Goal: Information Seeking & Learning: Learn about a topic

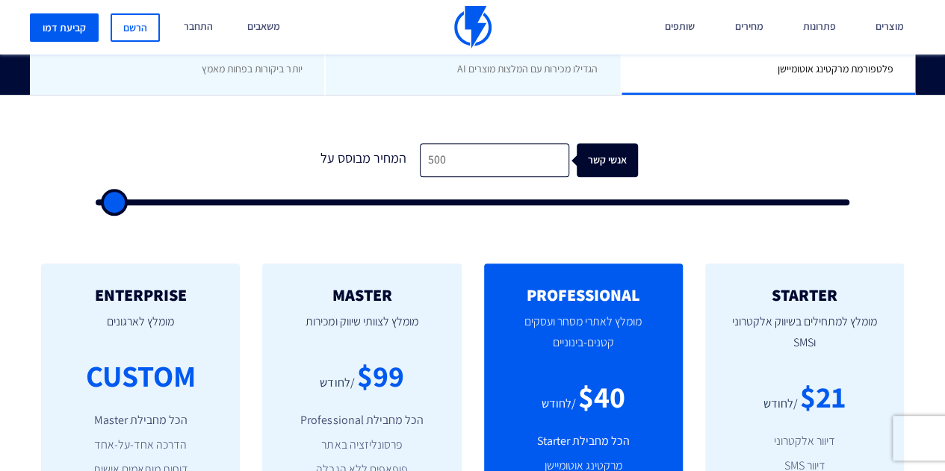
scroll to position [391, 0]
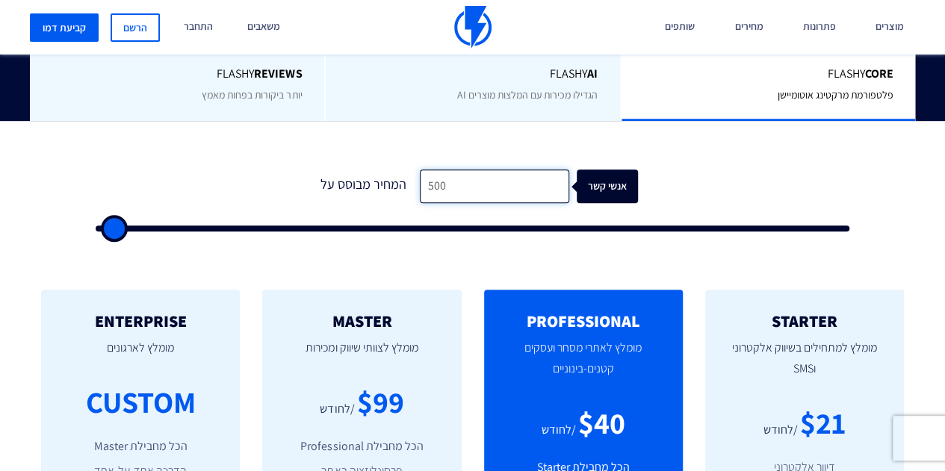
click at [460, 180] on input "500" at bounding box center [494, 187] width 149 height 34
type input "3"
type input "500"
type input "30"
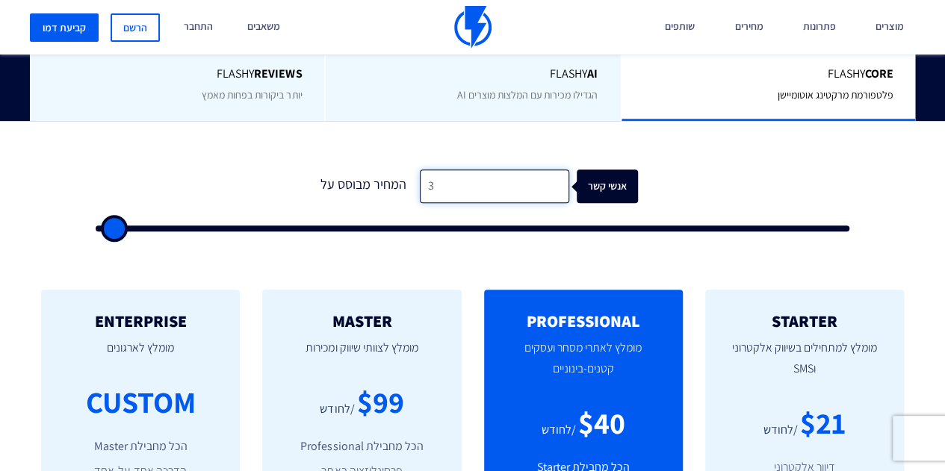
type input "500"
type input "300"
type input "500"
type input "3,000"
type input "3000"
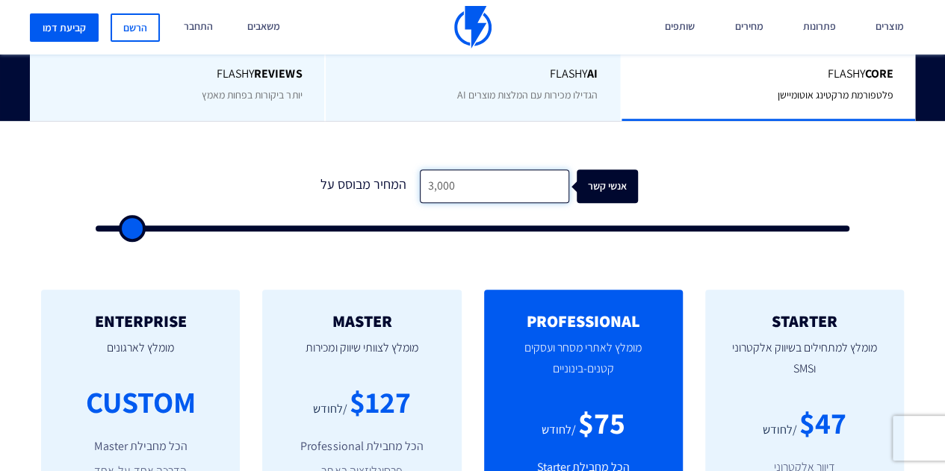
type input "3,000"
click at [306, 182] on form "0 המחיר מבוסס על 3,000 אנשי קשר" at bounding box center [473, 201] width 754 height 62
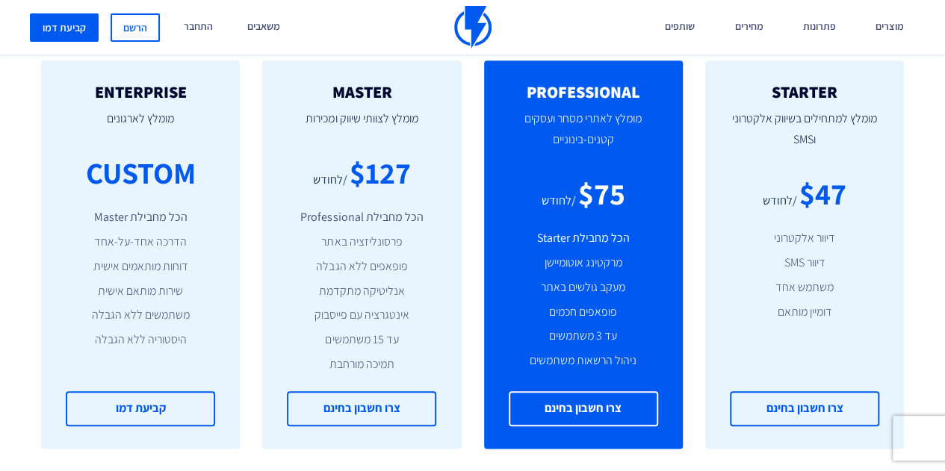
scroll to position [623, 0]
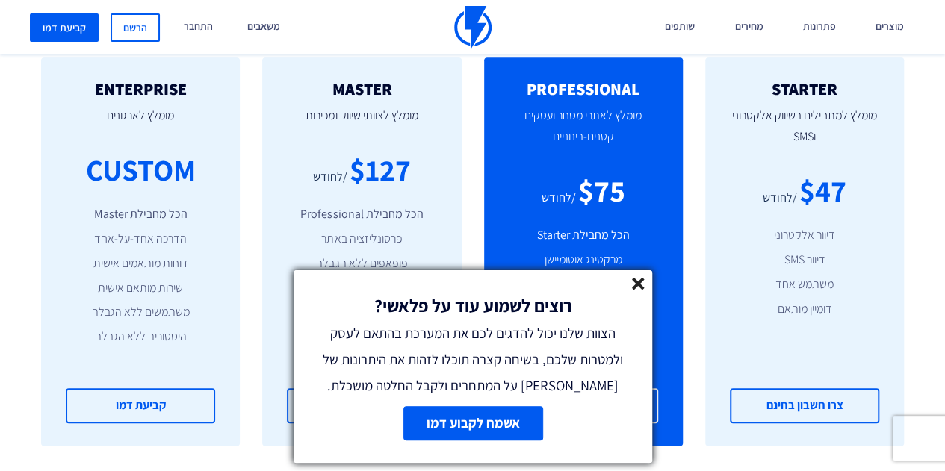
click at [643, 281] on icon at bounding box center [638, 284] width 13 height 13
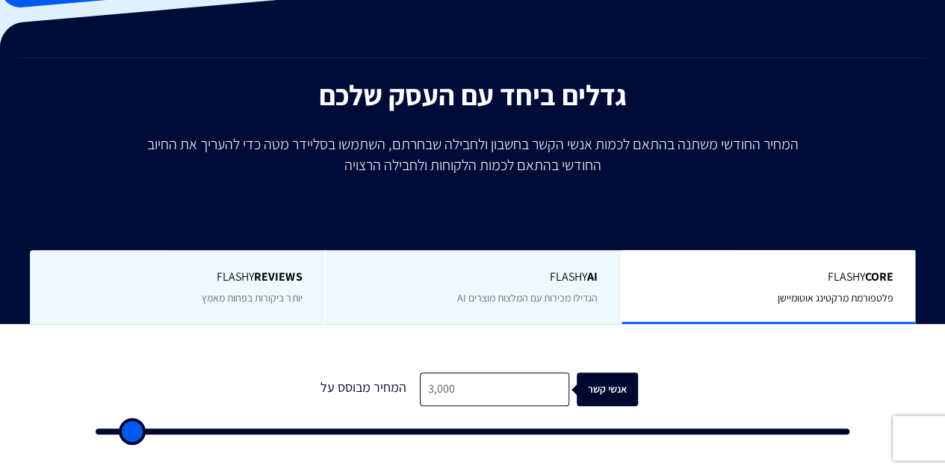
scroll to position [186, 0]
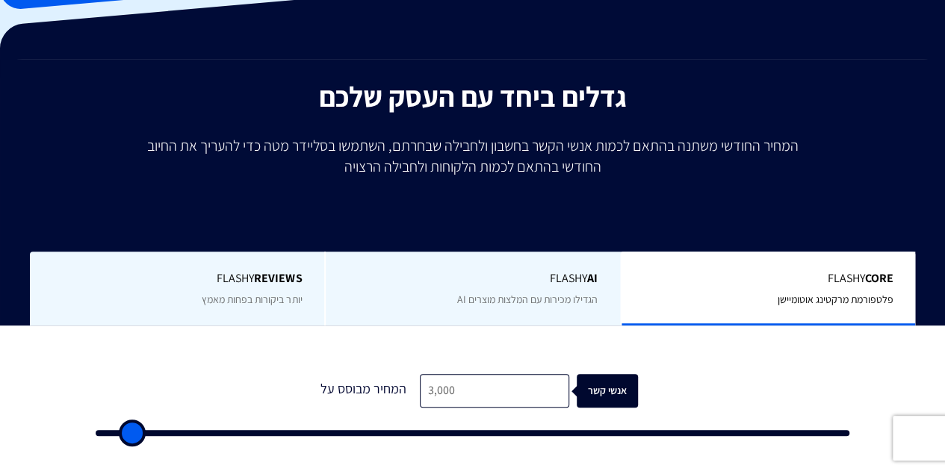
click at [245, 299] on span "יותר ביקורות בפחות מאמץ" at bounding box center [252, 299] width 100 height 13
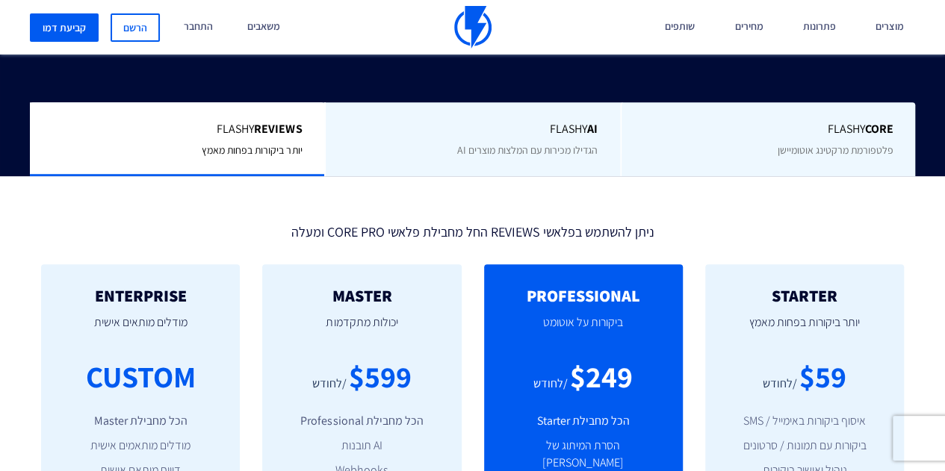
scroll to position [317, 0]
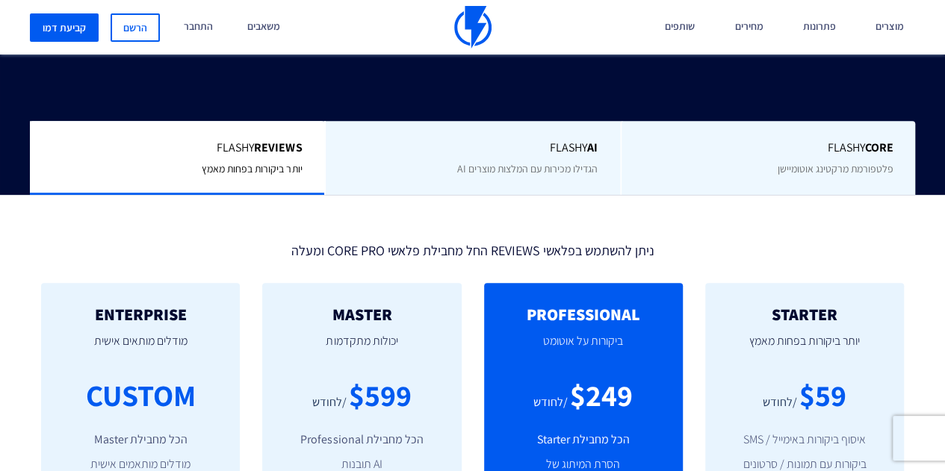
click at [739, 176] on div "Flashy Core פלטפורמת מרקטינג אוטומיישן" at bounding box center [767, 158] width 295 height 74
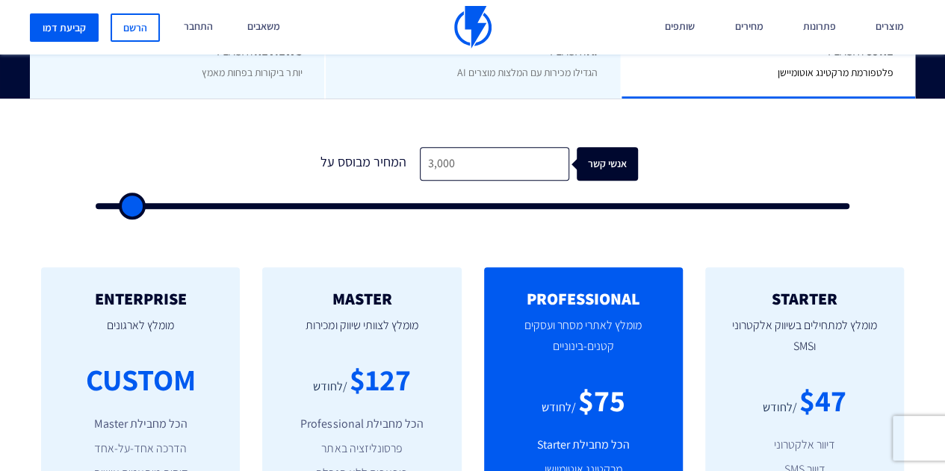
scroll to position [411, 0]
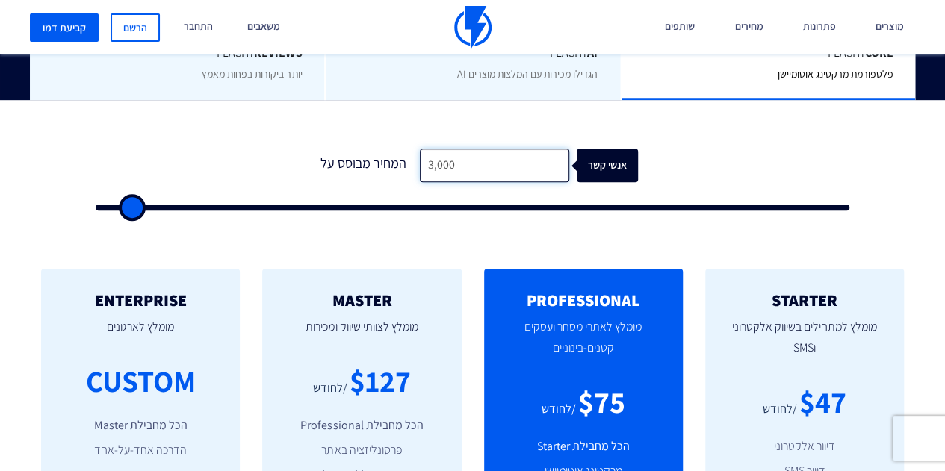
click at [485, 176] on input "3,000" at bounding box center [494, 166] width 149 height 34
type input "4000"
type input "4,500"
type input "4500"
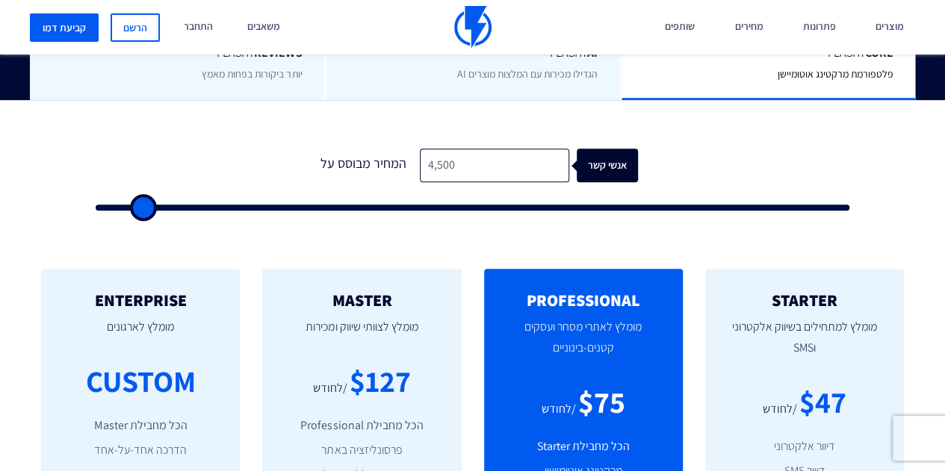
type input "5,000"
type input "5000"
type input "5,500"
type input "5500"
type input "6,000"
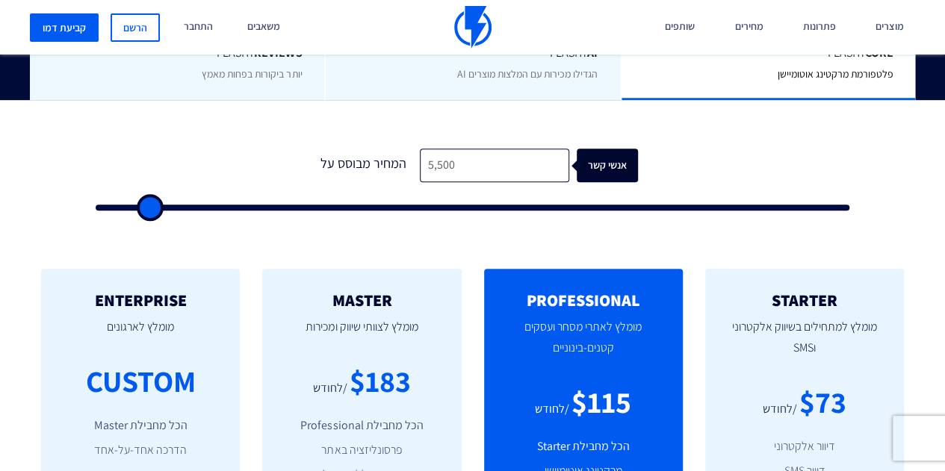
type input "6000"
type input "6,500"
type input "6500"
type input "7,000"
type input "7000"
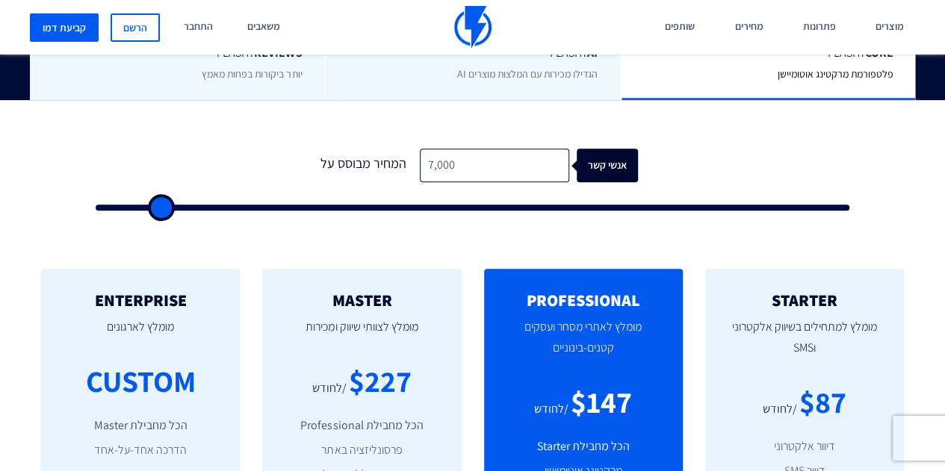
type input "7,500"
type input "7500"
type input "8,000"
type input "8000"
type input "8,500"
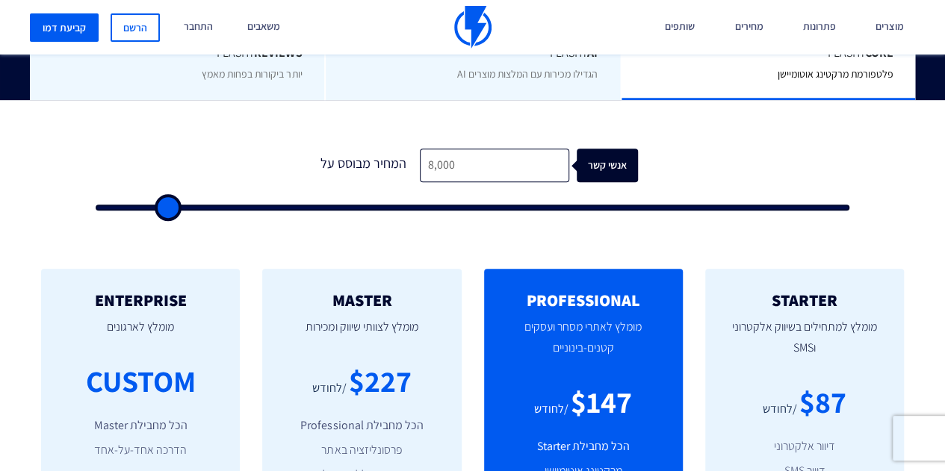
type input "8500"
type input "9,000"
type input "9000"
type input "9,500"
type input "9500"
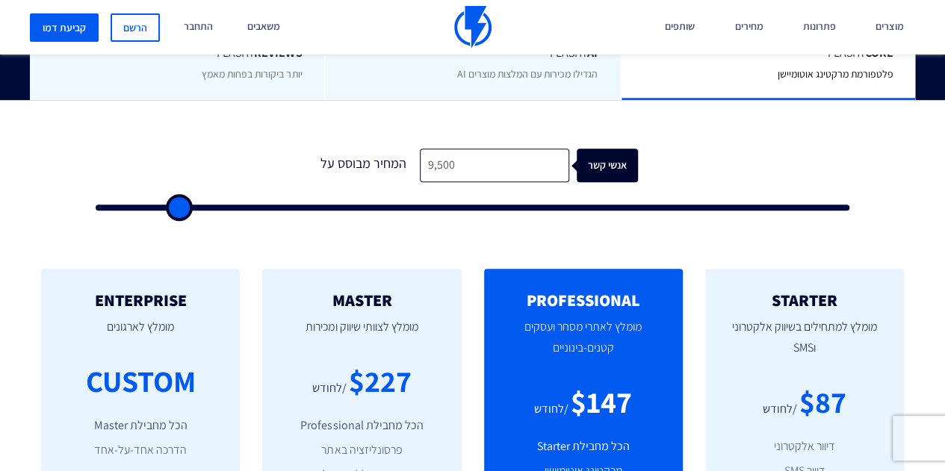
type input "10,000"
type input "10000"
type input "11,000"
type input "11000"
type input "11,500"
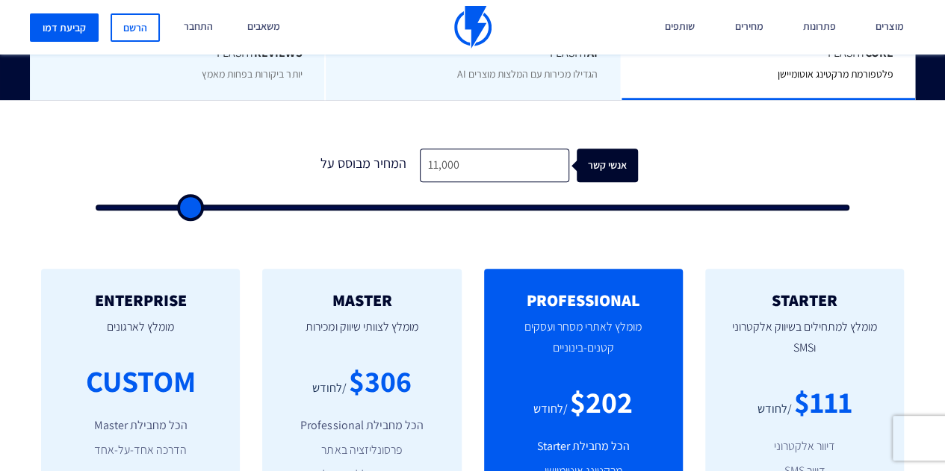
type input "11500"
type input "12,000"
type input "12000"
type input "12,500"
type input "12500"
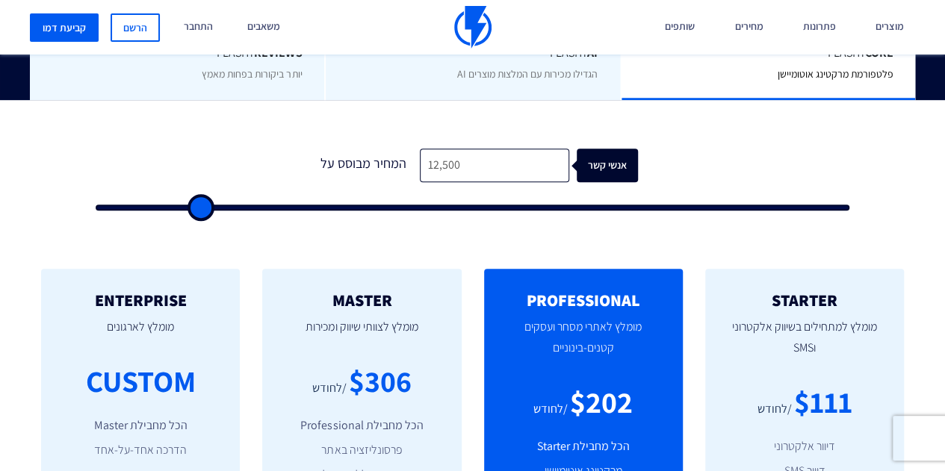
type input "13,000"
type input "13000"
type input "13,500"
type input "13500"
type input "14,500"
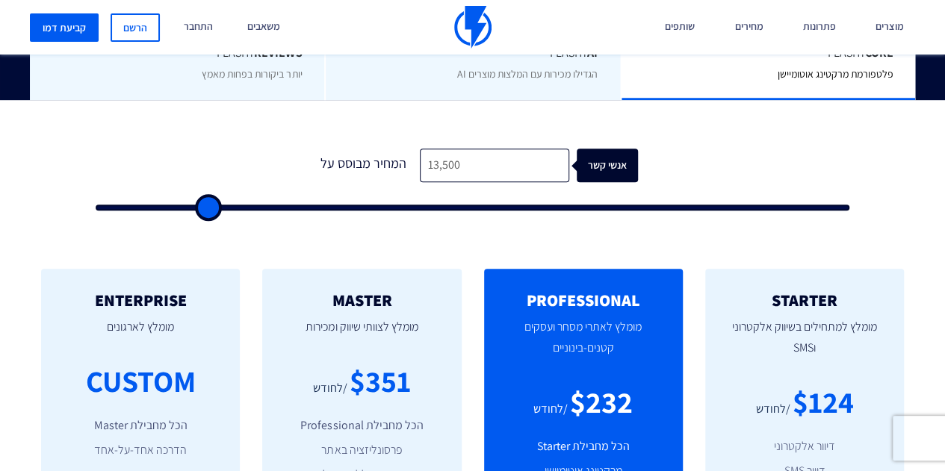
type input "14500"
type input "15,500"
type input "15500"
type input "16,500"
type input "16500"
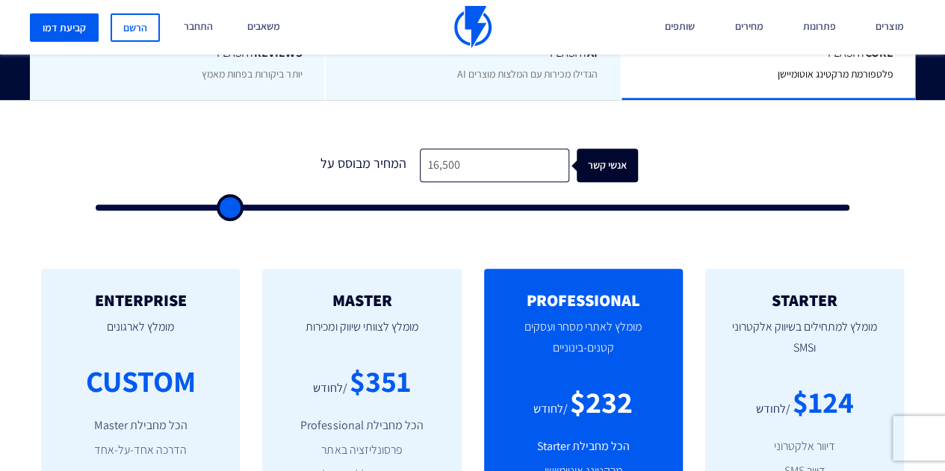
type input "17,000"
type input "17000"
type input "16,000"
type input "16000"
type input "14,500"
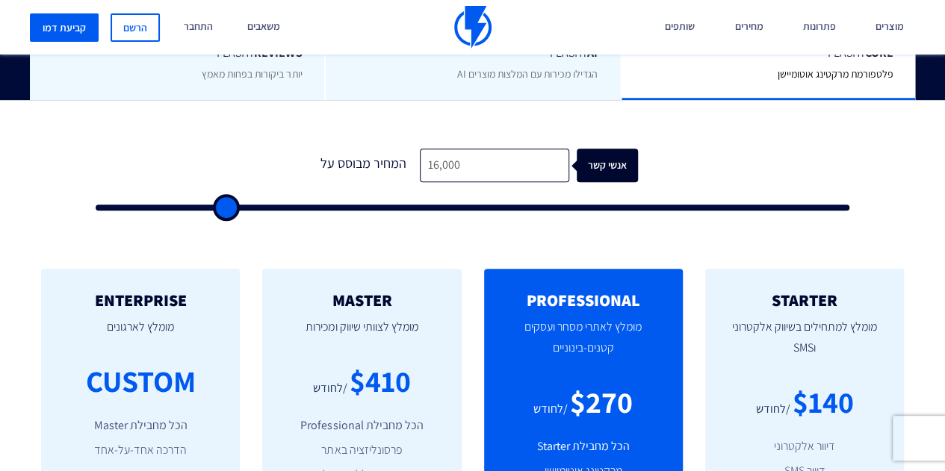
type input "14500"
type input "14,000"
type input "14000"
type input "13,000"
type input "13000"
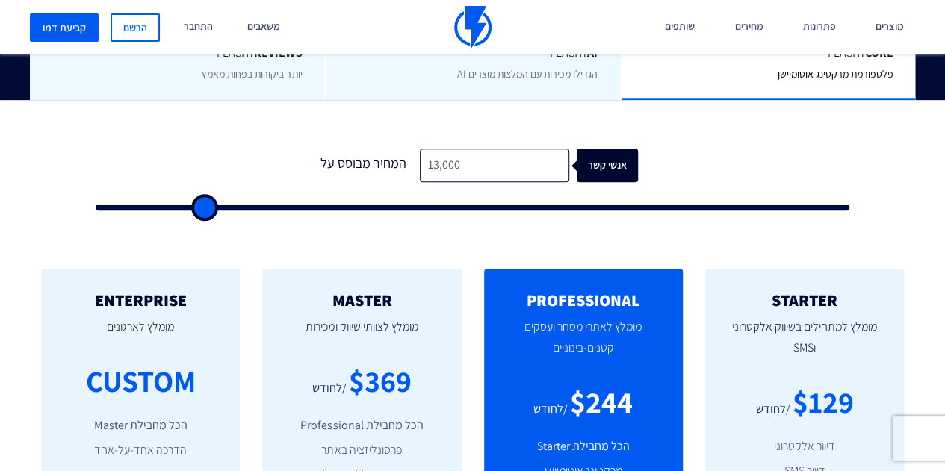
type input "12,500"
type input "12500"
type input "11,500"
type input "11500"
type input "11,000"
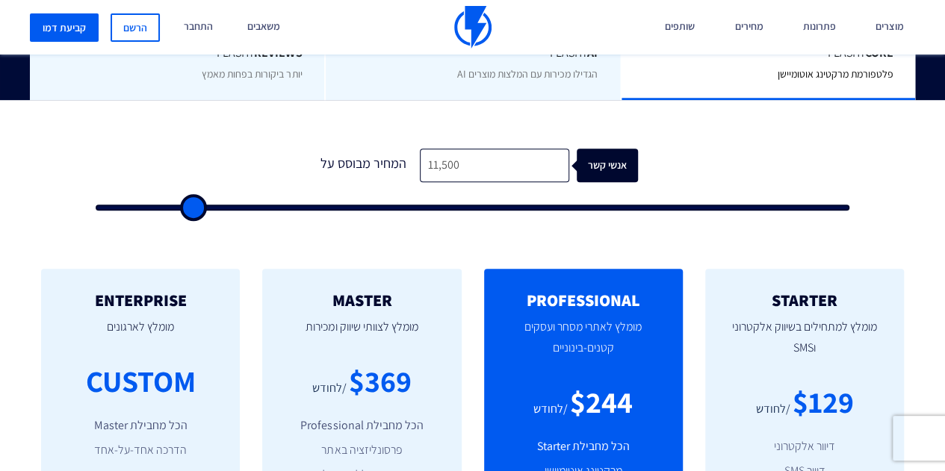
type input "11000"
type input "10,500"
type input "10500"
type input "9,500"
type input "9500"
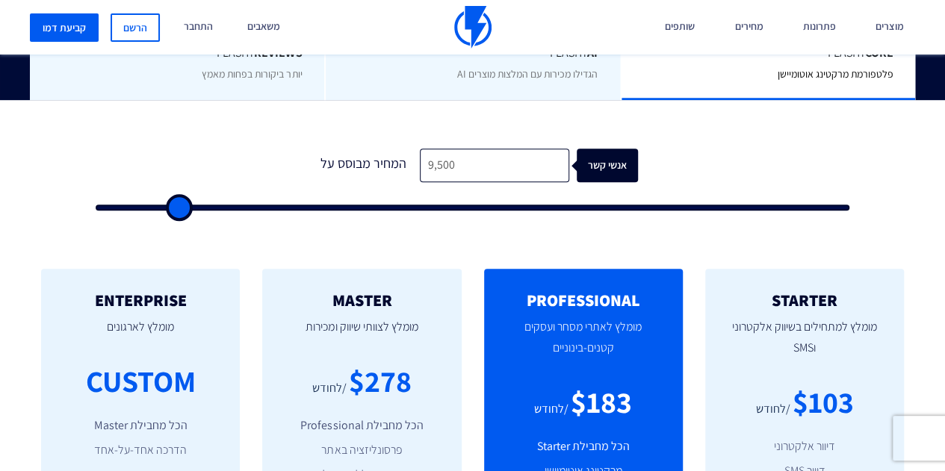
type input "9,000"
type input "9000"
type input "8,500"
type input "8500"
type input "8,000"
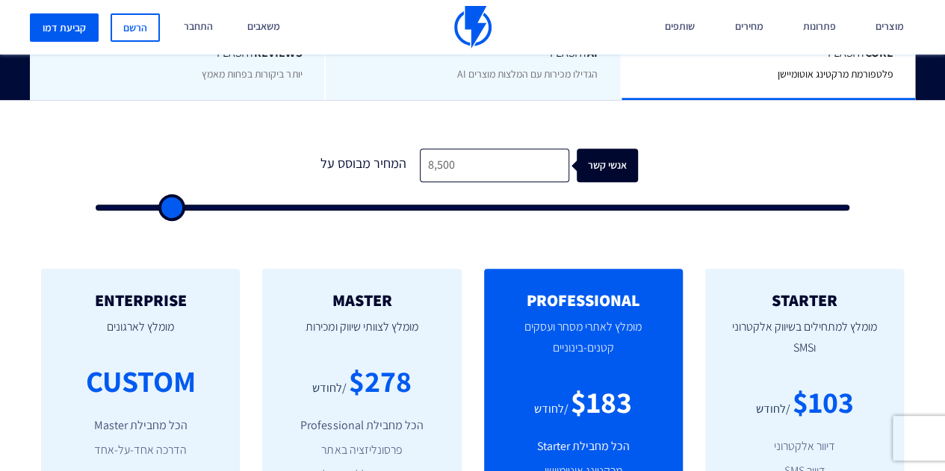
type input "8000"
type input "7,500"
type input "7500"
type input "7,000"
type input "7000"
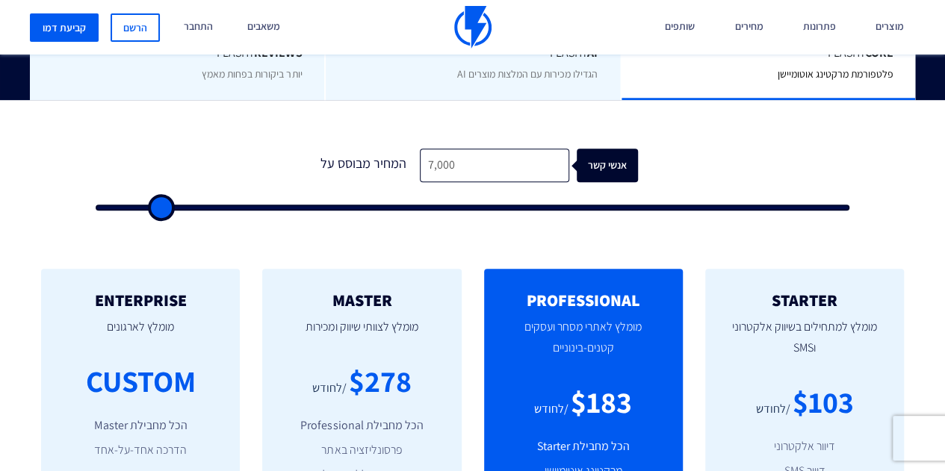
type input "6,500"
type input "6500"
type input "6,000"
type input "6000"
type input "5,500"
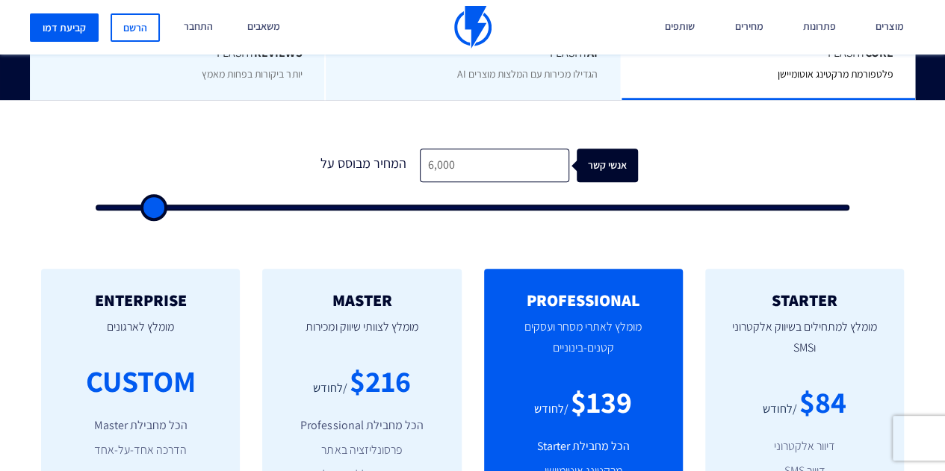
type input "5500"
type input "5,000"
type input "5000"
type input "4,500"
type input "4500"
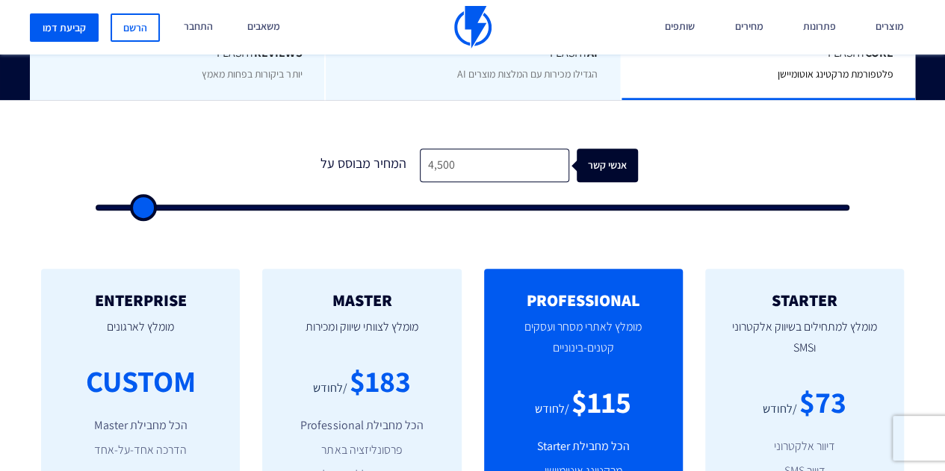
type input "4,000"
type input "4000"
type input "3,500"
type input "3500"
type input "3,000"
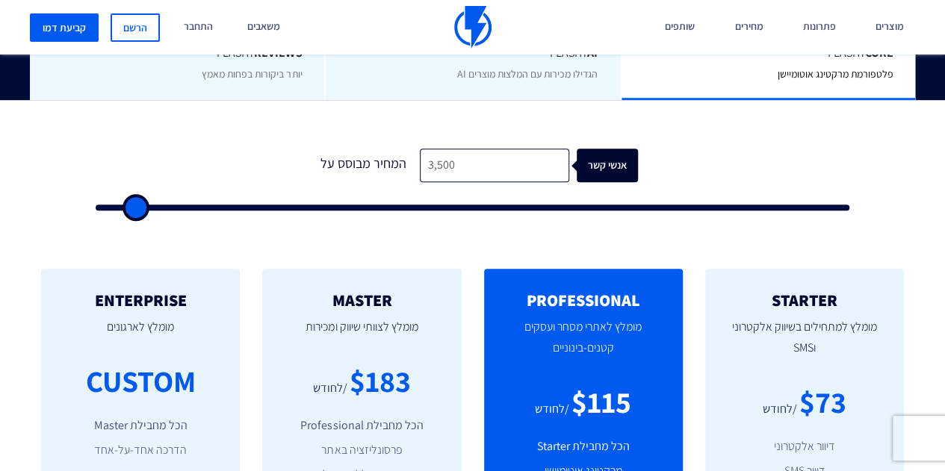
type input "3000"
type input "2,500"
type input "2500"
type input "2,000"
type input "2000"
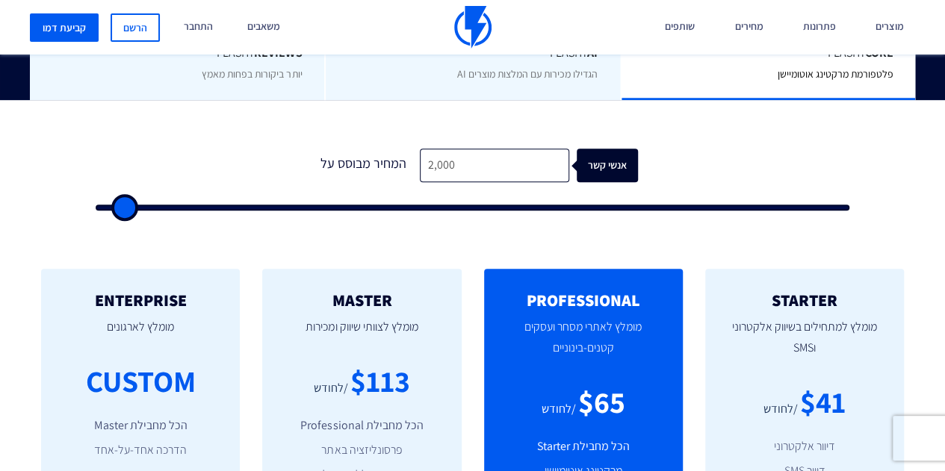
type input "1,500"
type input "1500"
type input "1,000"
type input "1000"
type input "500"
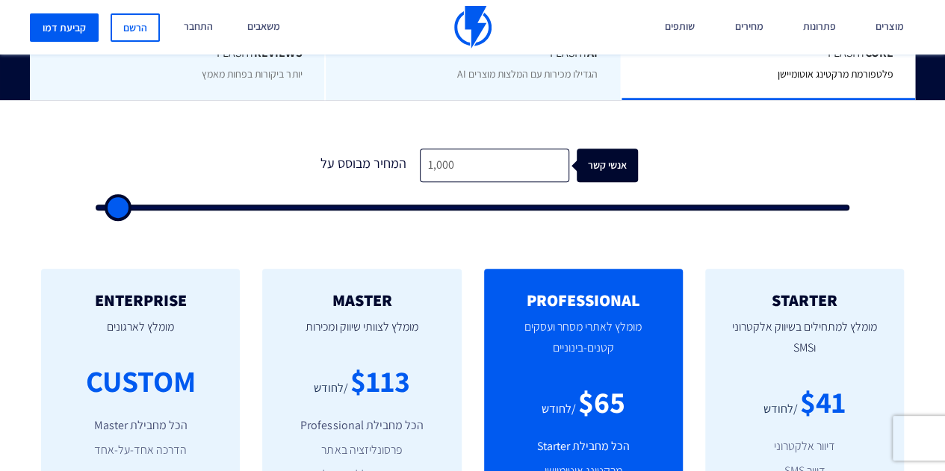
type input "500"
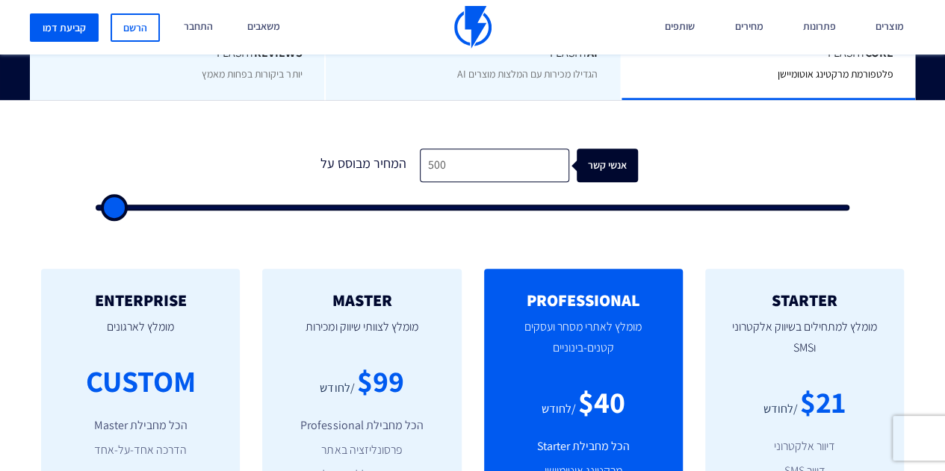
type input "500"
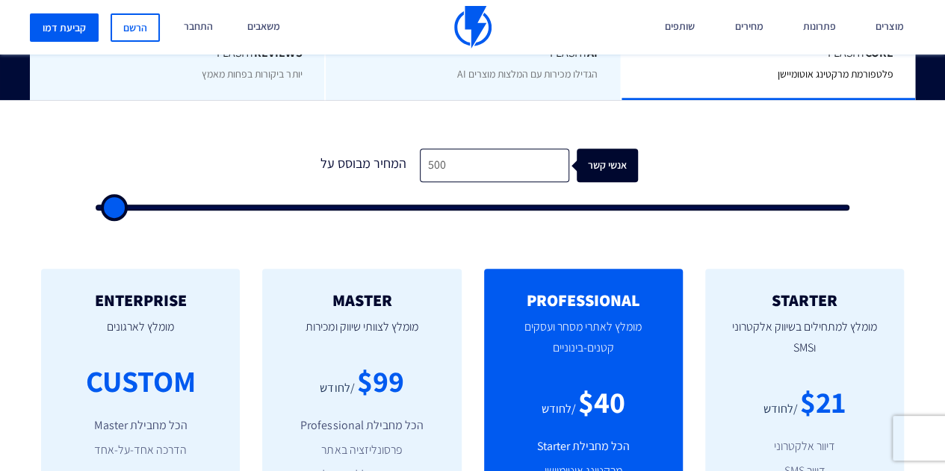
type input "500"
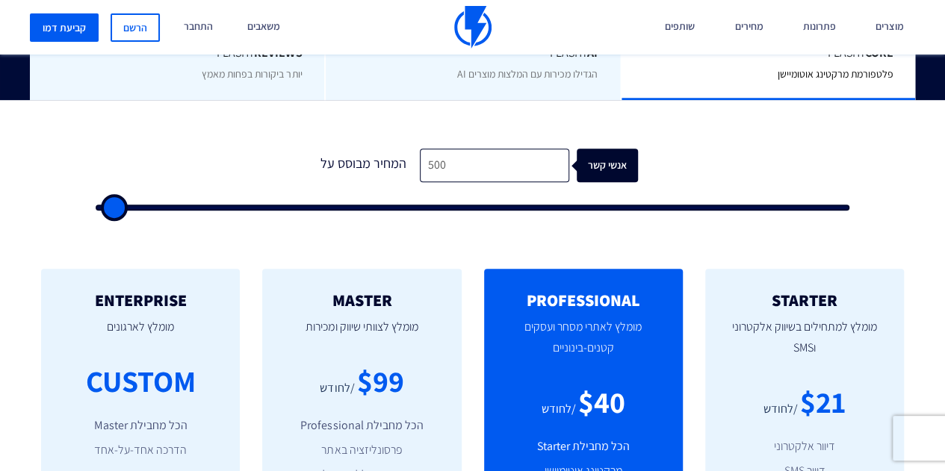
type input "500"
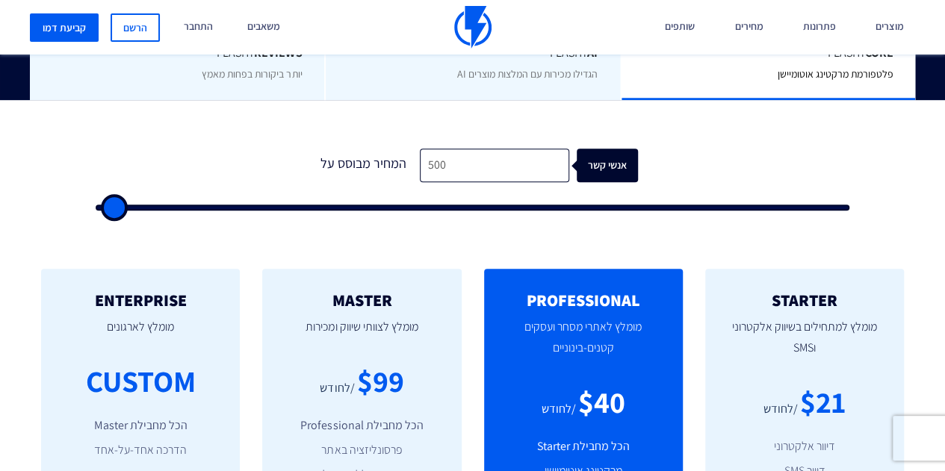
type input "500"
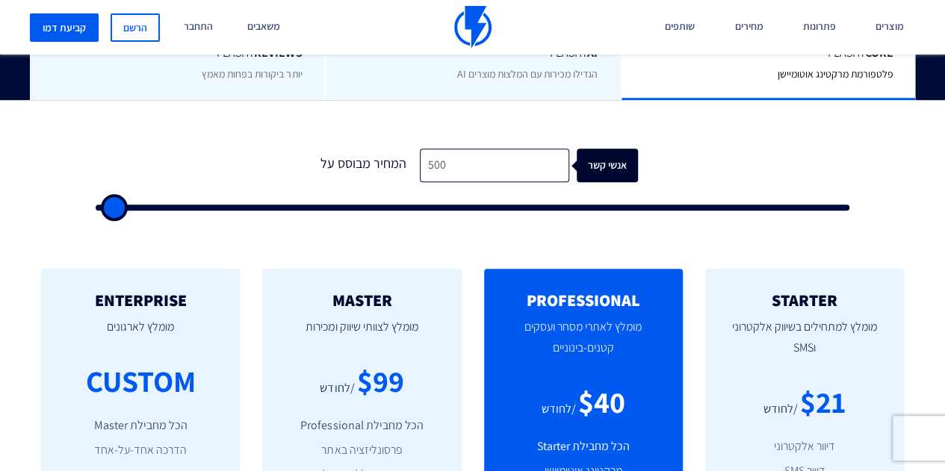
type input "500"
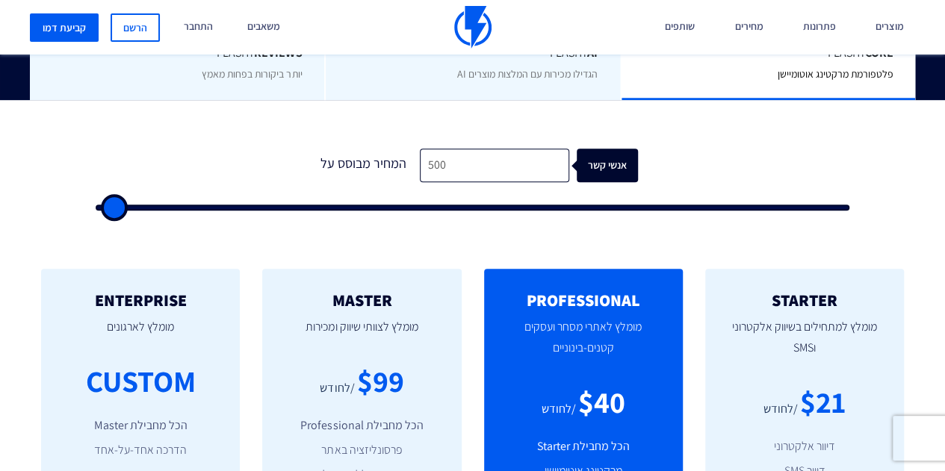
drag, startPoint x: 134, startPoint y: 209, endPoint x: 34, endPoint y: 204, distance: 100.2
type input "500"
click at [96, 205] on input "range" at bounding box center [473, 208] width 754 height 6
